Goal: Find contact information: Find a branch

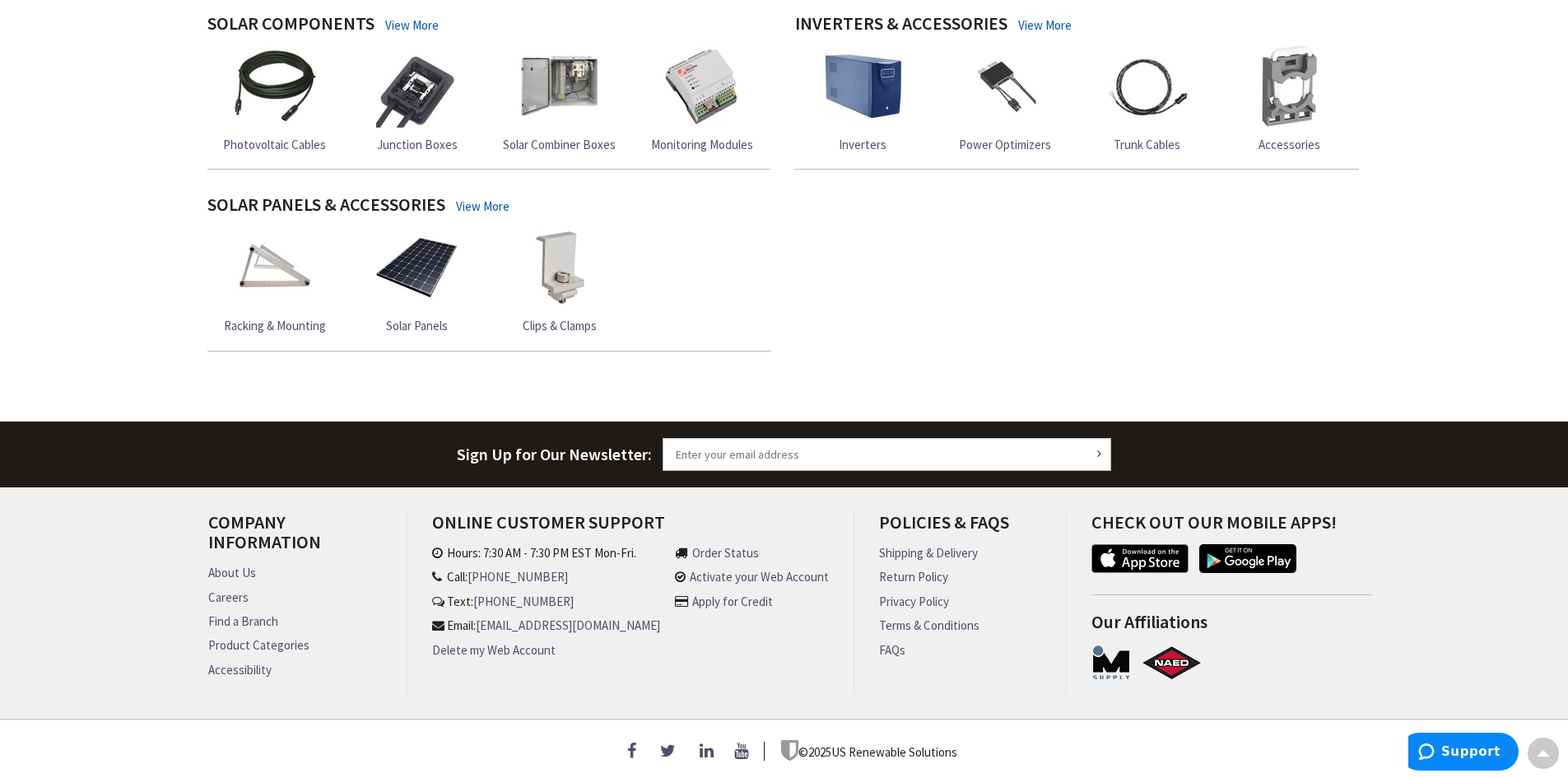
click at [234, 564] on link "About Us" at bounding box center [232, 573] width 48 height 18
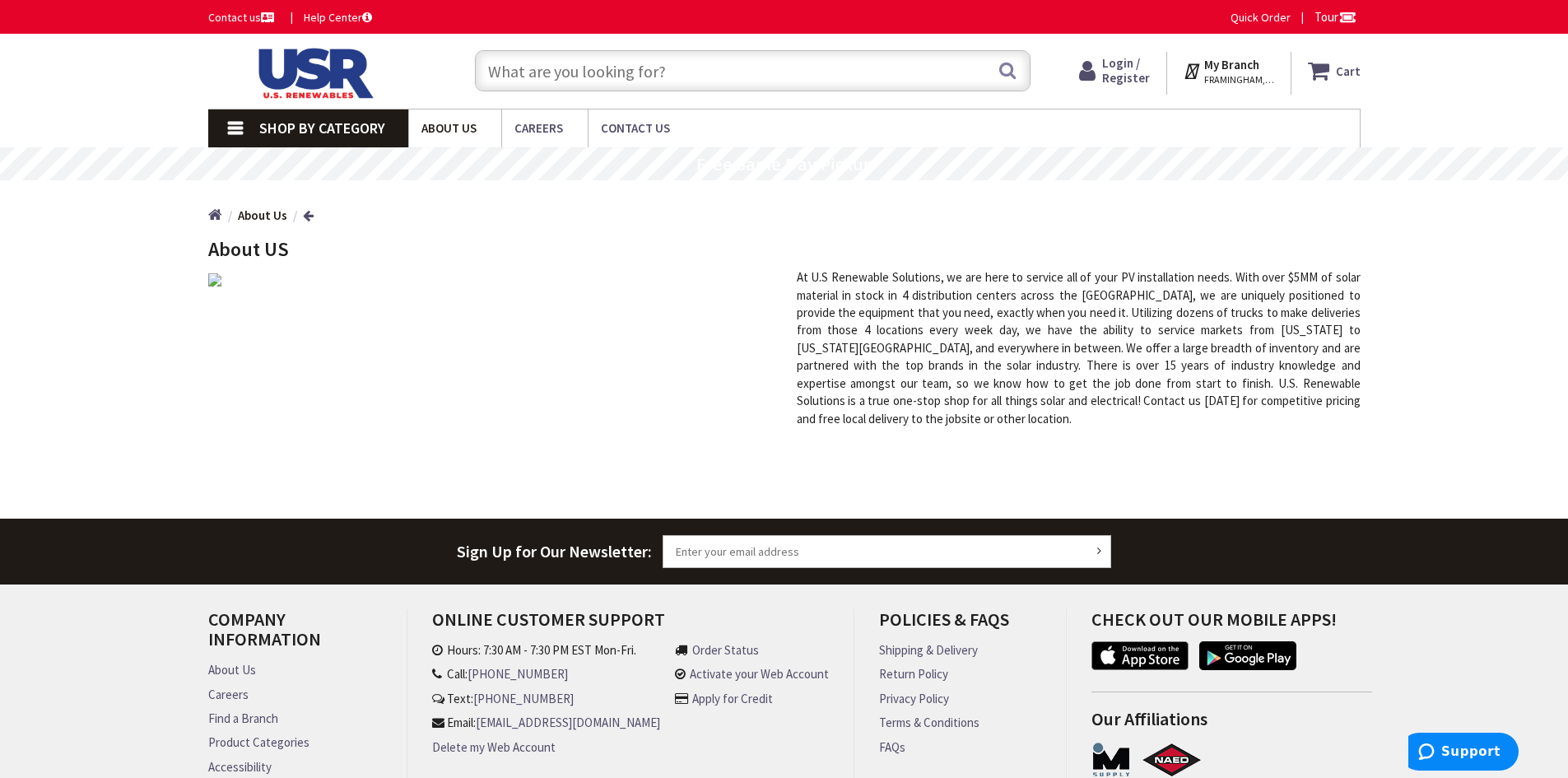
click at [473, 127] on span "About Us" at bounding box center [448, 128] width 55 height 16
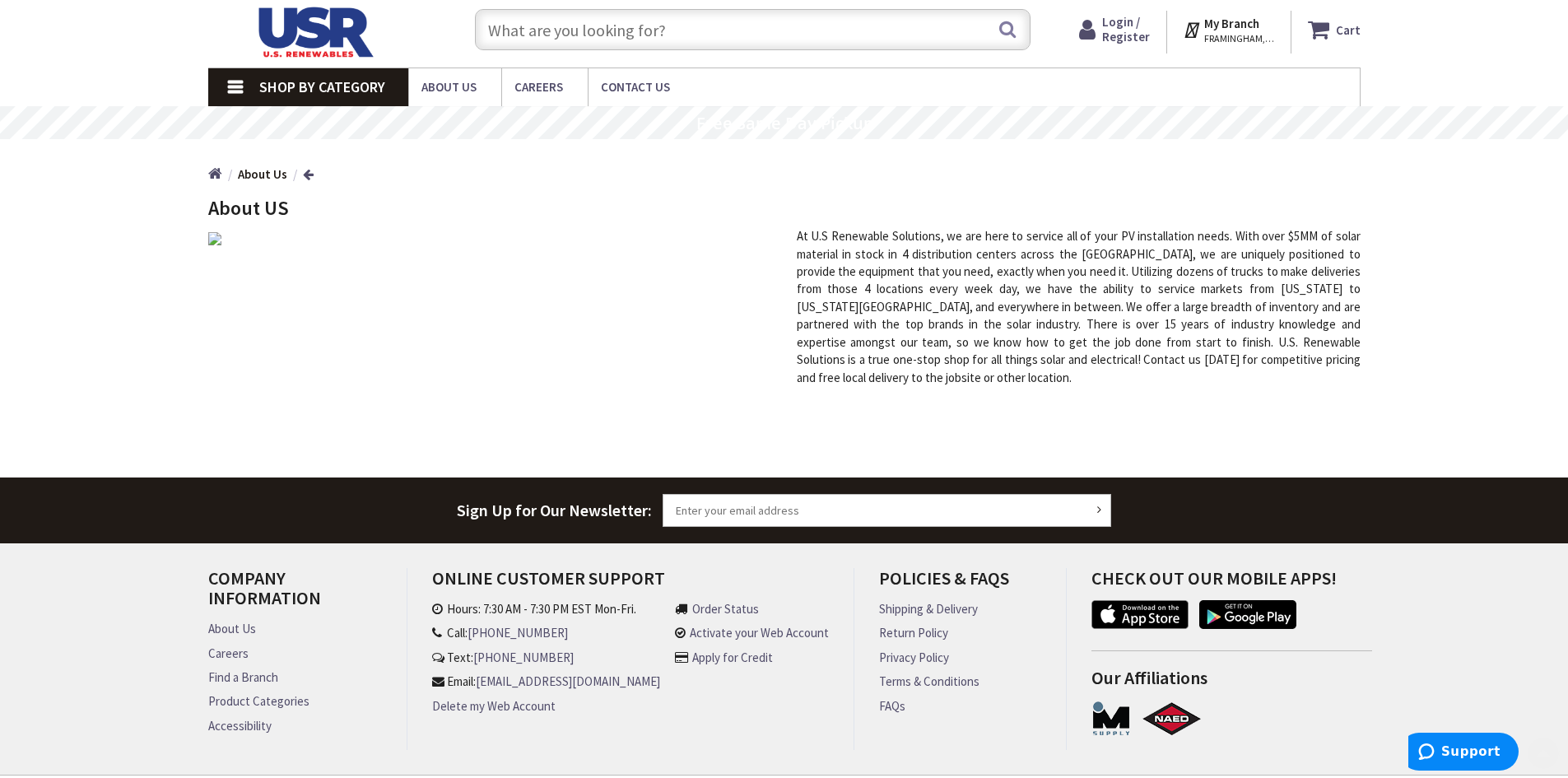
scroll to position [108, 0]
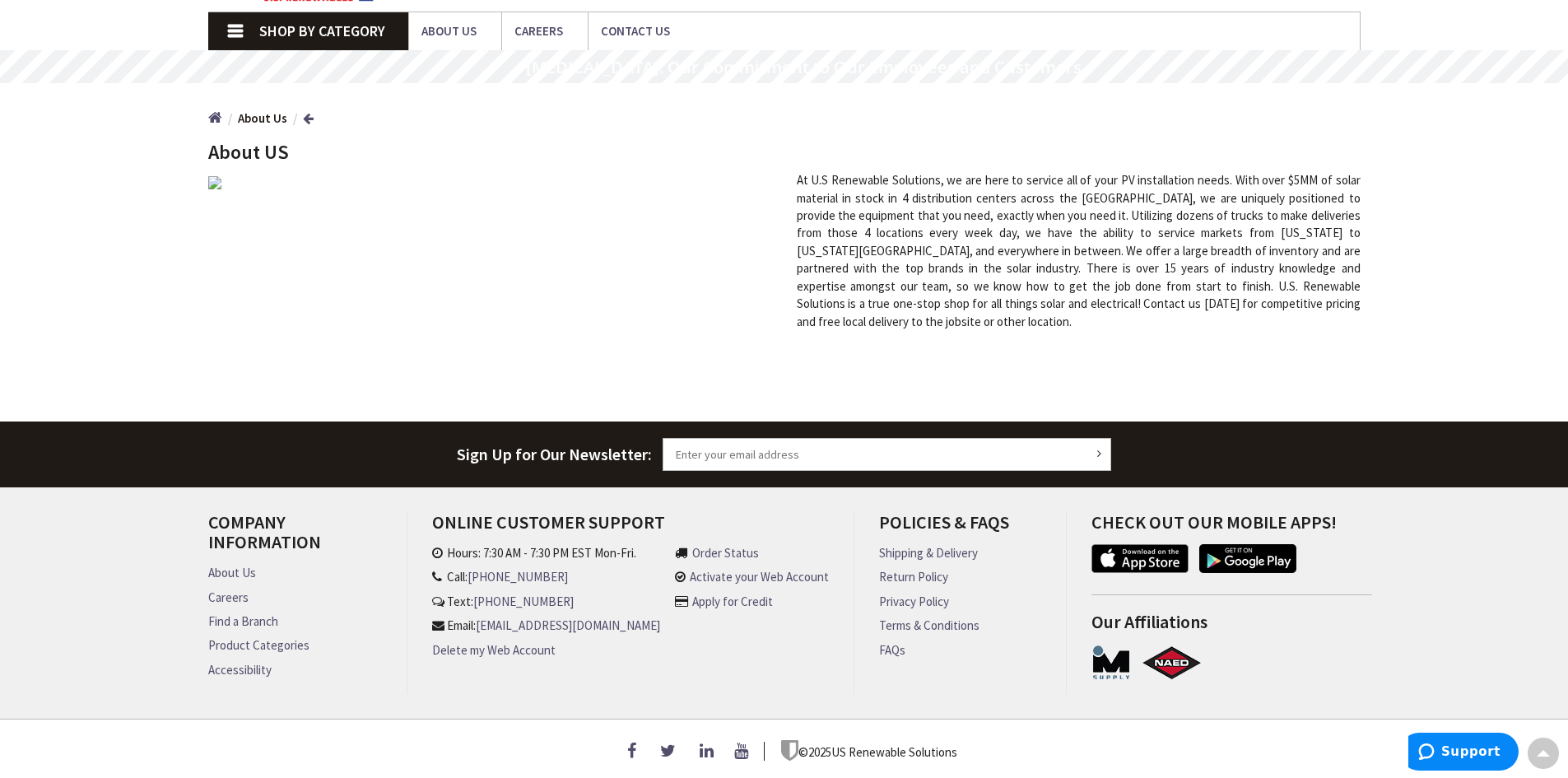
click at [230, 613] on link "Find a Branch" at bounding box center [243, 622] width 70 height 18
click at [227, 613] on link "Find a Branch" at bounding box center [243, 622] width 70 height 18
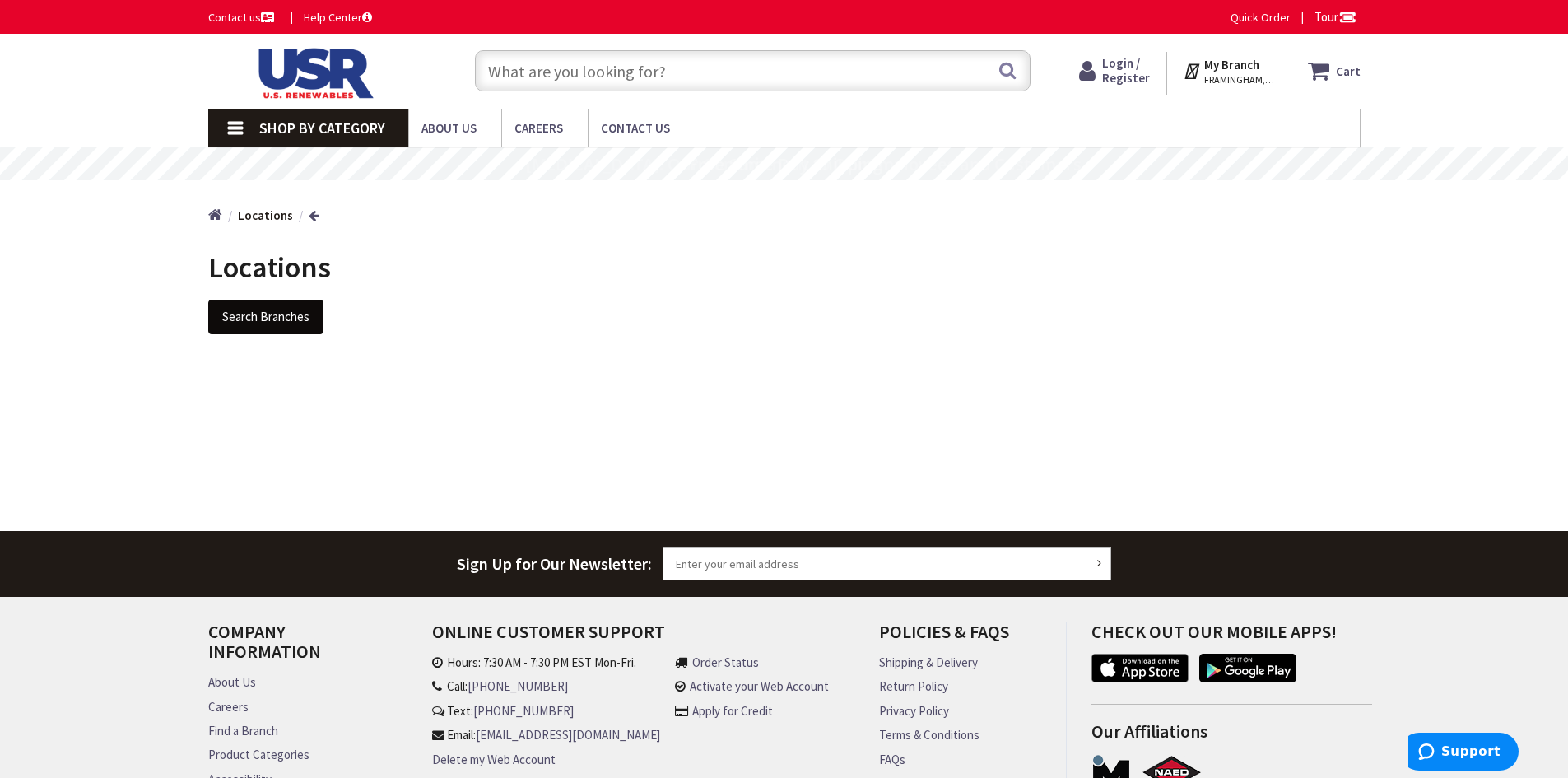
click at [264, 311] on button "Search Branches" at bounding box center [266, 317] width 115 height 34
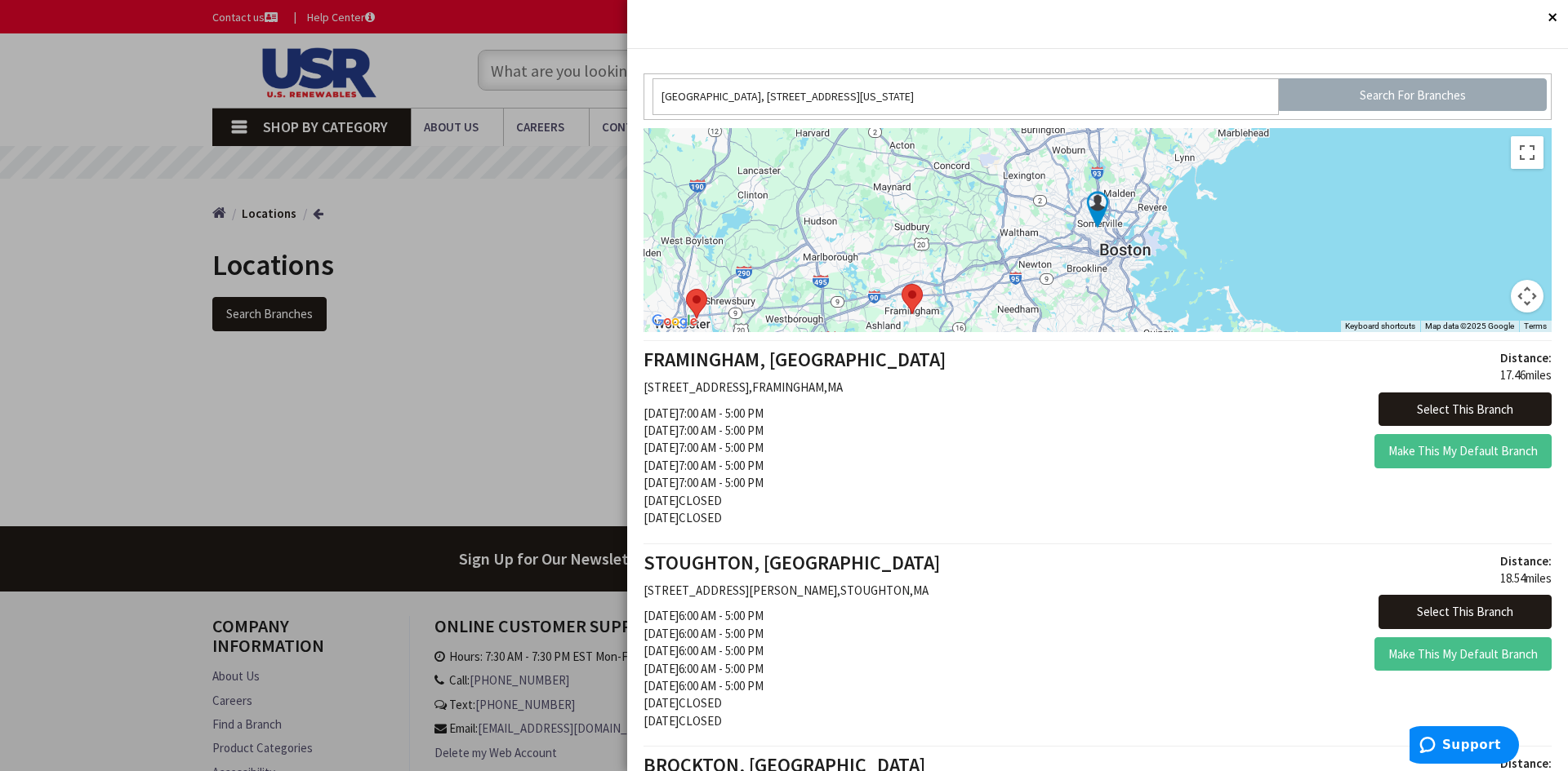
click at [1372, 94] on input "Search For Branches" at bounding box center [1413, 95] width 268 height 33
click at [1409, 416] on button "Select This Branch" at bounding box center [1464, 409] width 173 height 34
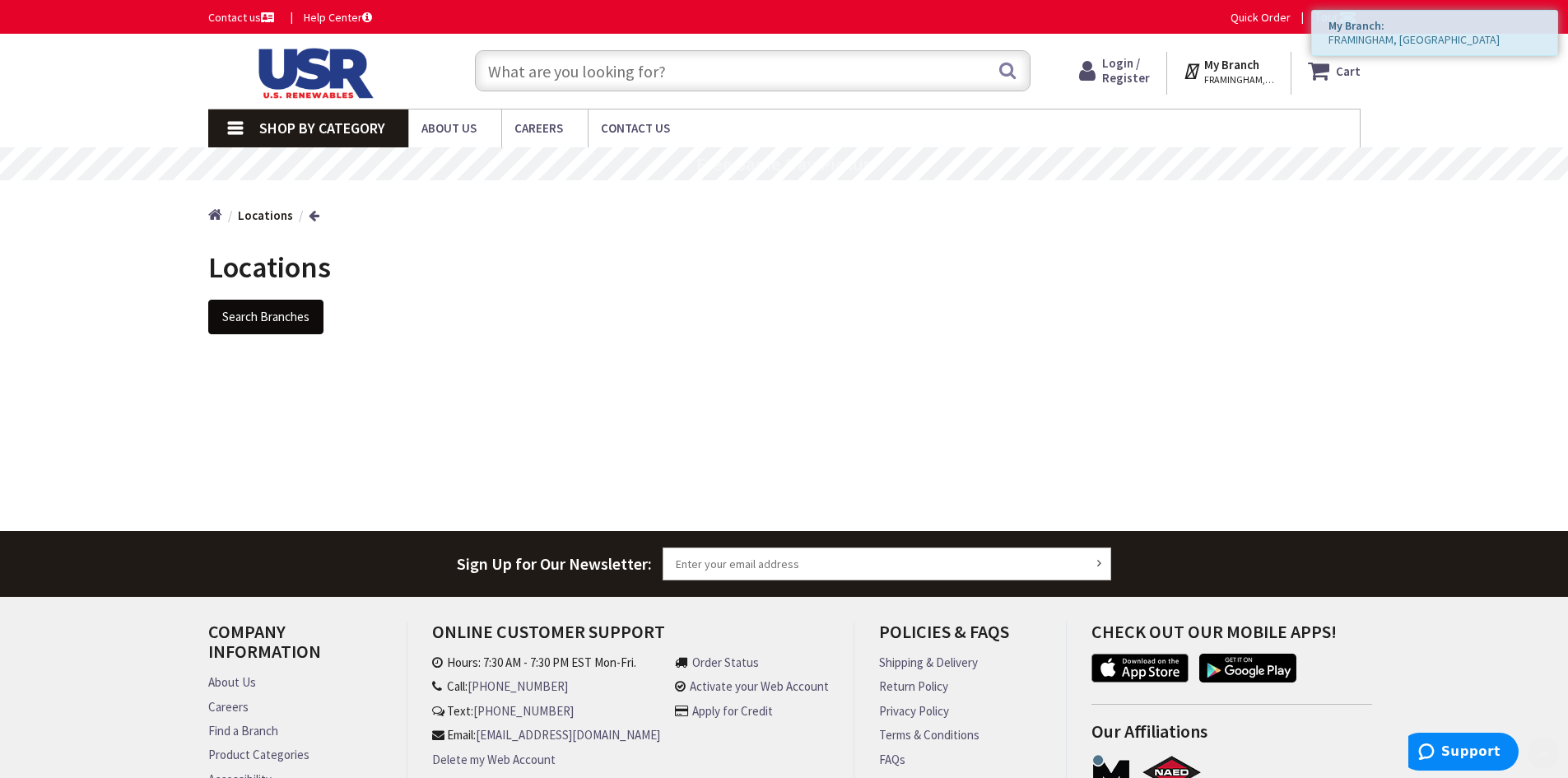
scroll to position [119, 0]
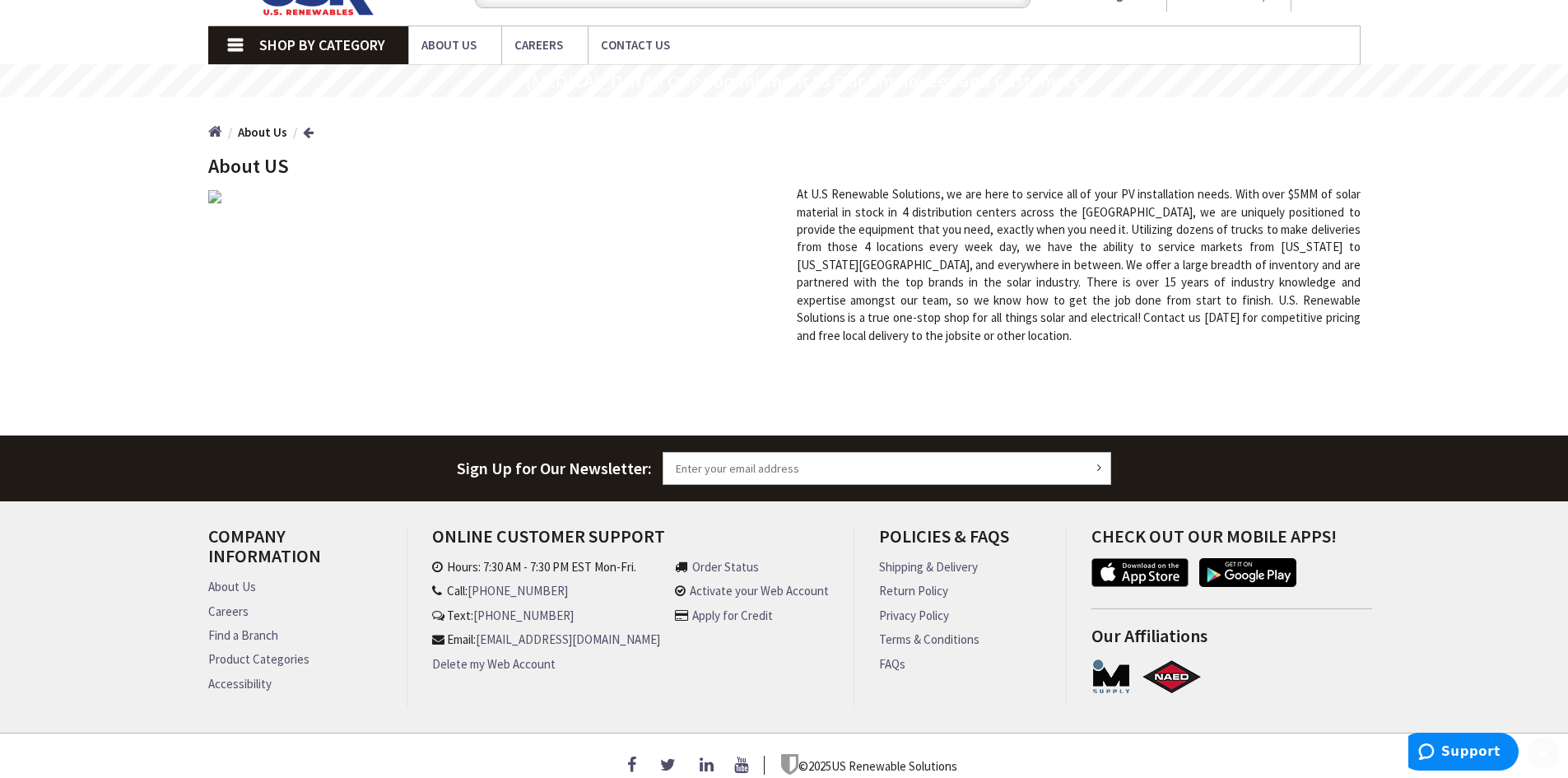
scroll to position [108, 0]
